Goal: Find specific page/section: Find specific page/section

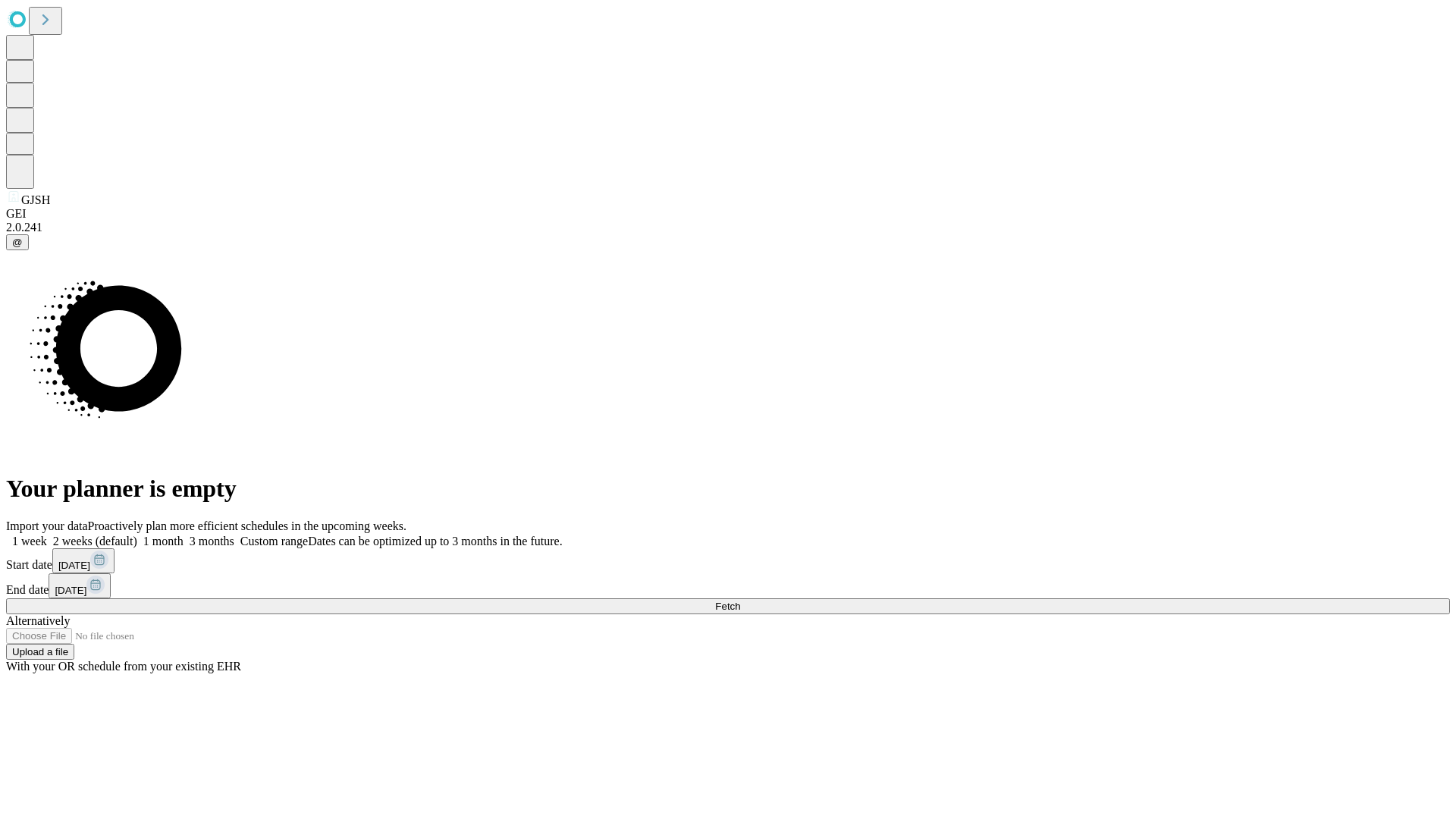
click at [740, 601] on span "Fetch" at bounding box center [727, 606] width 25 height 11
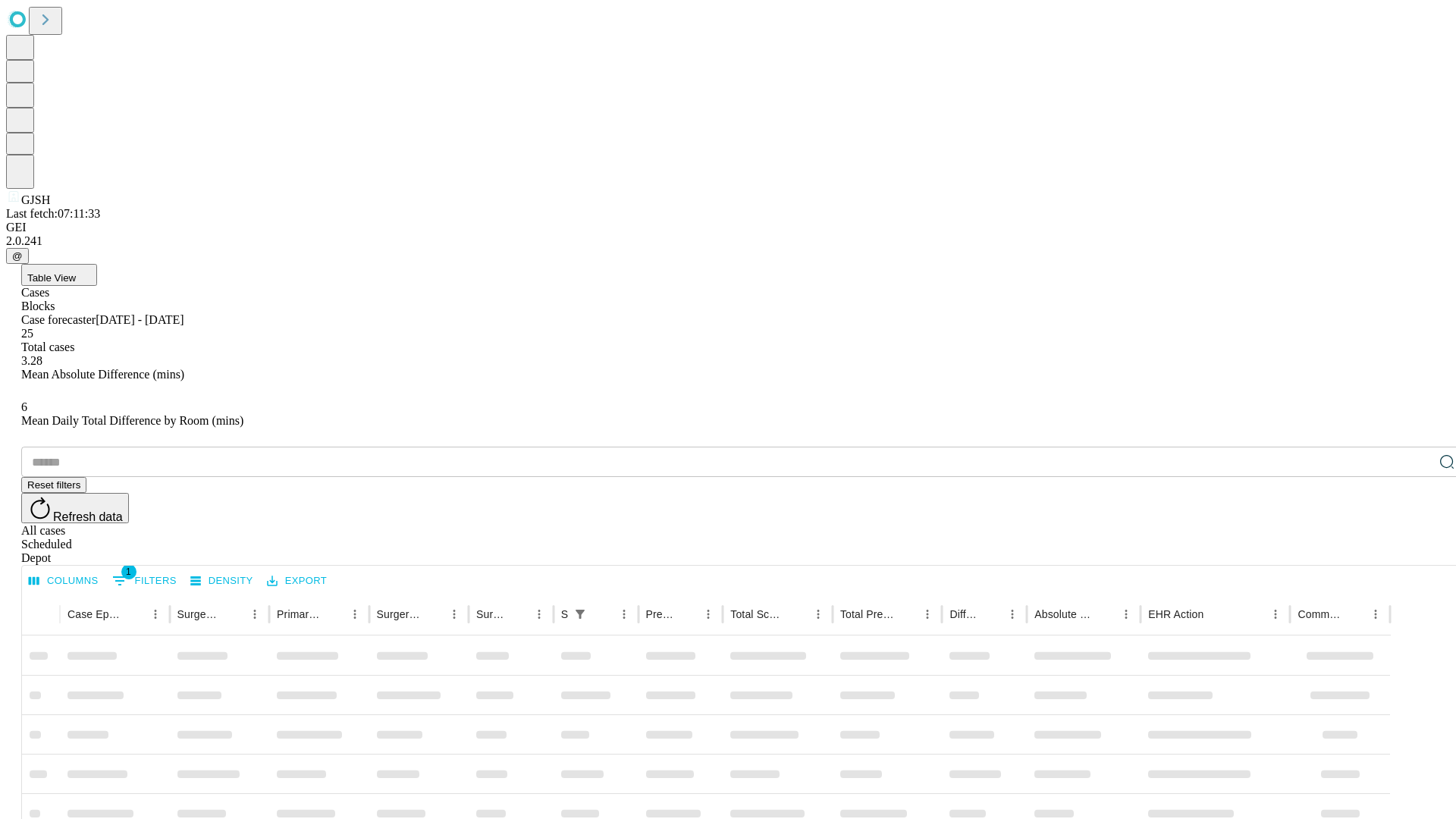
click at [1417, 551] on div "Depot" at bounding box center [743, 558] width 1444 height 14
